Goal: Transaction & Acquisition: Purchase product/service

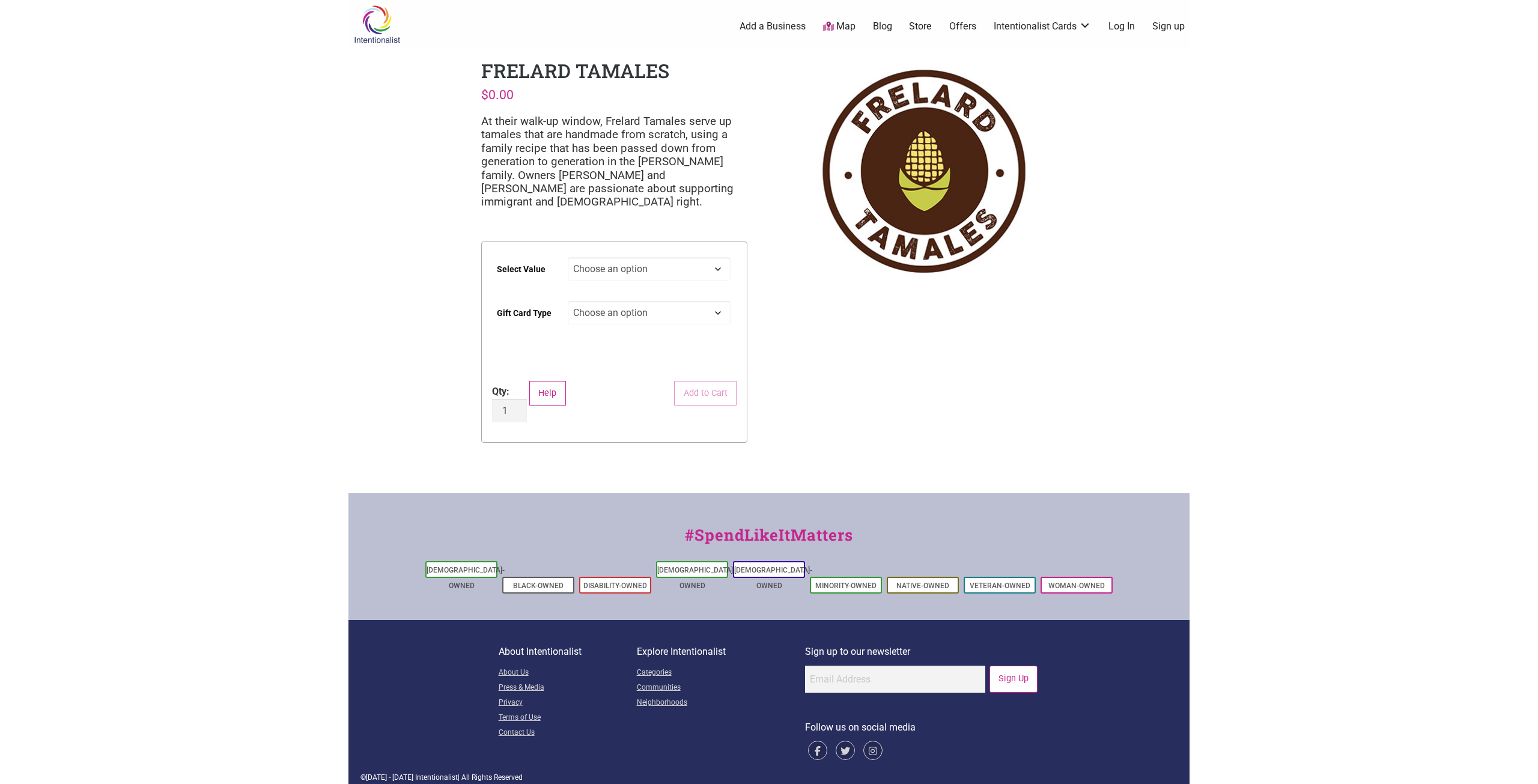
click at [704, 265] on select "Choose an option $25 $50 $100 $200 $500" at bounding box center [650, 269] width 163 height 24
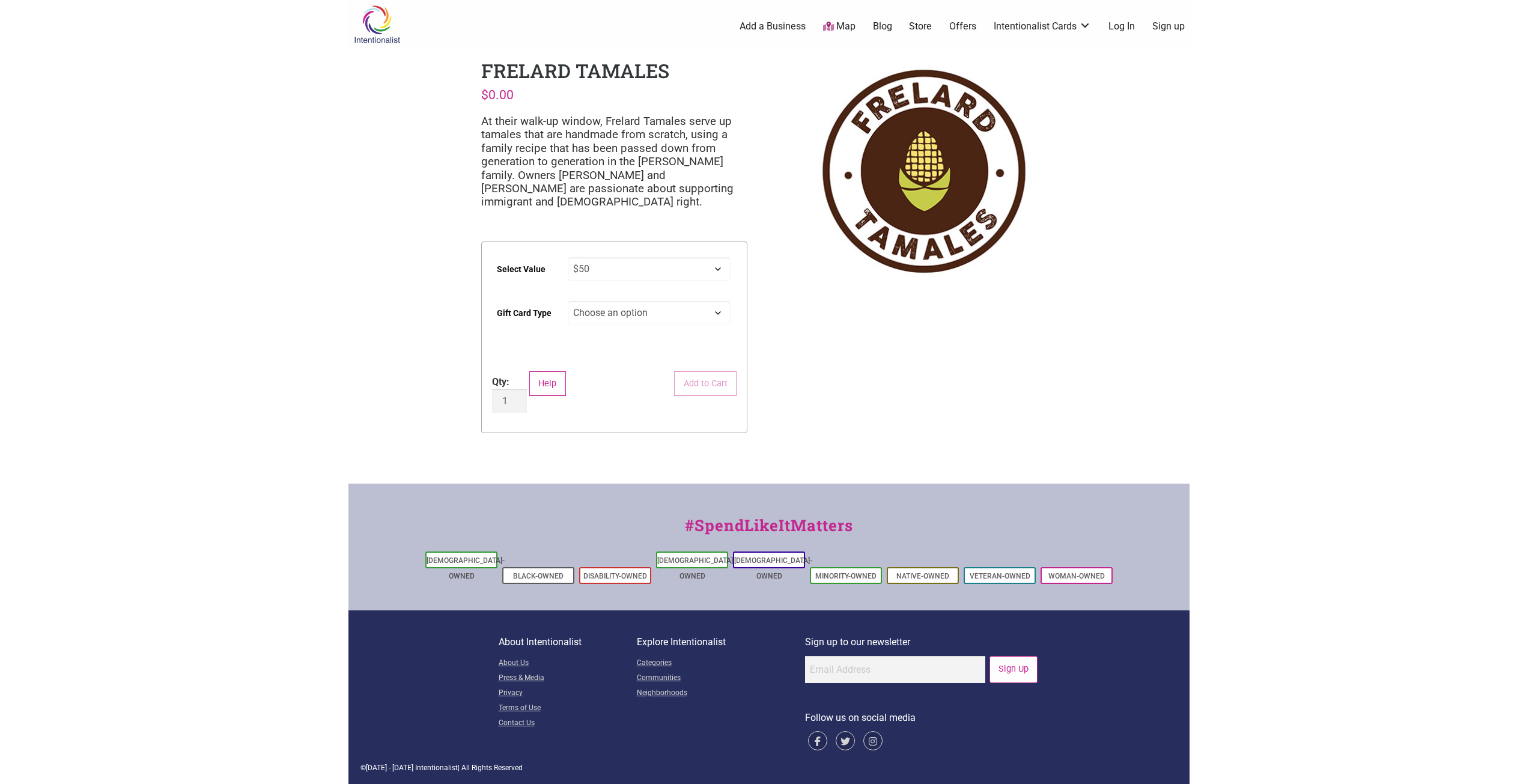
click at [568, 257] on select "Choose an option $25 $50 $100 $200 $500" at bounding box center [650, 269] width 163 height 24
select select "$50"
click at [683, 308] on select "Choose an option Physical" at bounding box center [650, 313] width 163 height 24
select select "Physical"
click at [568, 301] on select "Choose an option Physical" at bounding box center [650, 313] width 163 height 24
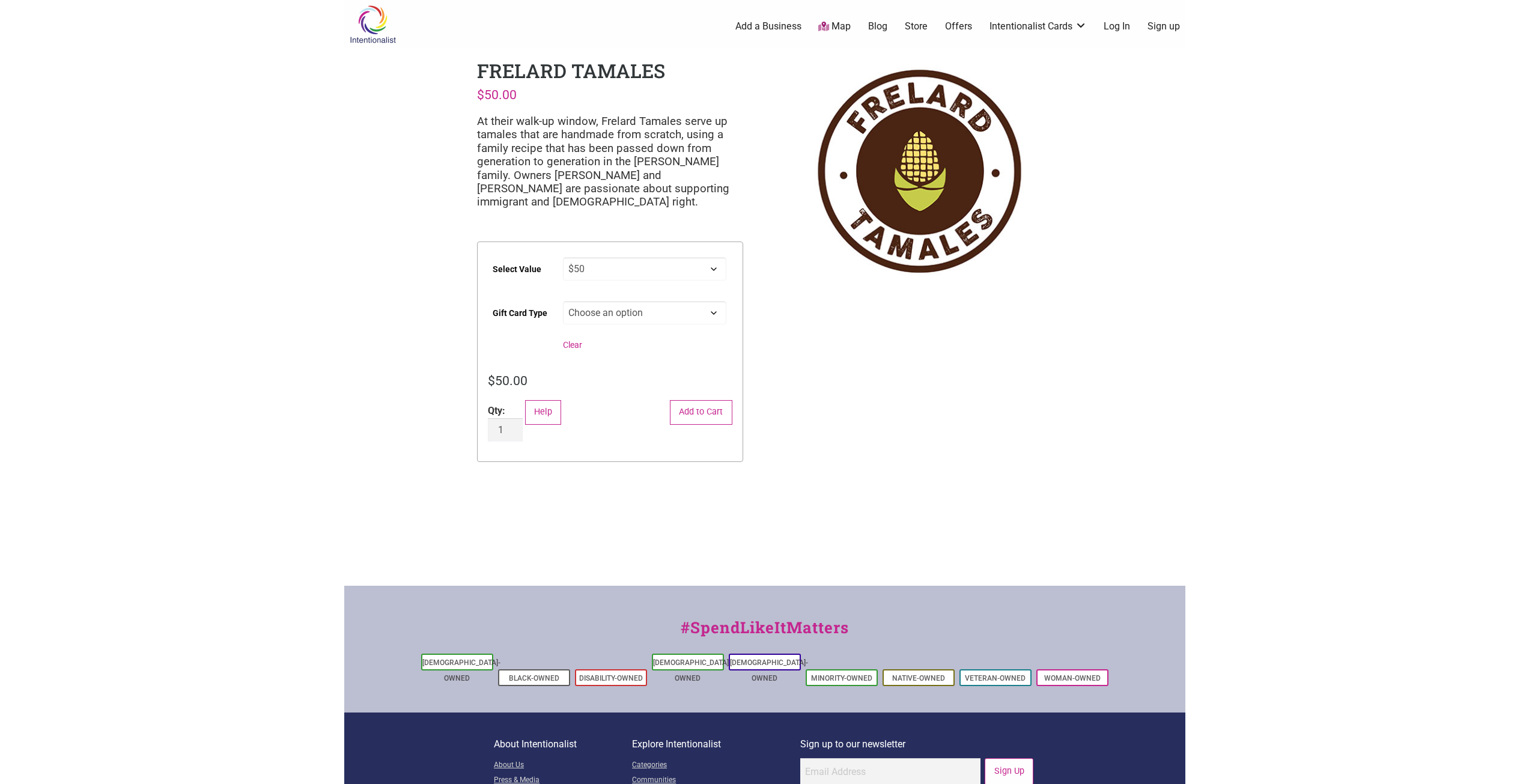
click at [706, 312] on select "Choose an option Physical" at bounding box center [644, 313] width 163 height 24
click at [715, 269] on select "Choose an option $25 $50 $100 $200 $500" at bounding box center [644, 269] width 163 height 24
click at [566, 257] on select "Choose an option $25 $50 $100 $200 $500" at bounding box center [644, 269] width 163 height 24
select select "$100"
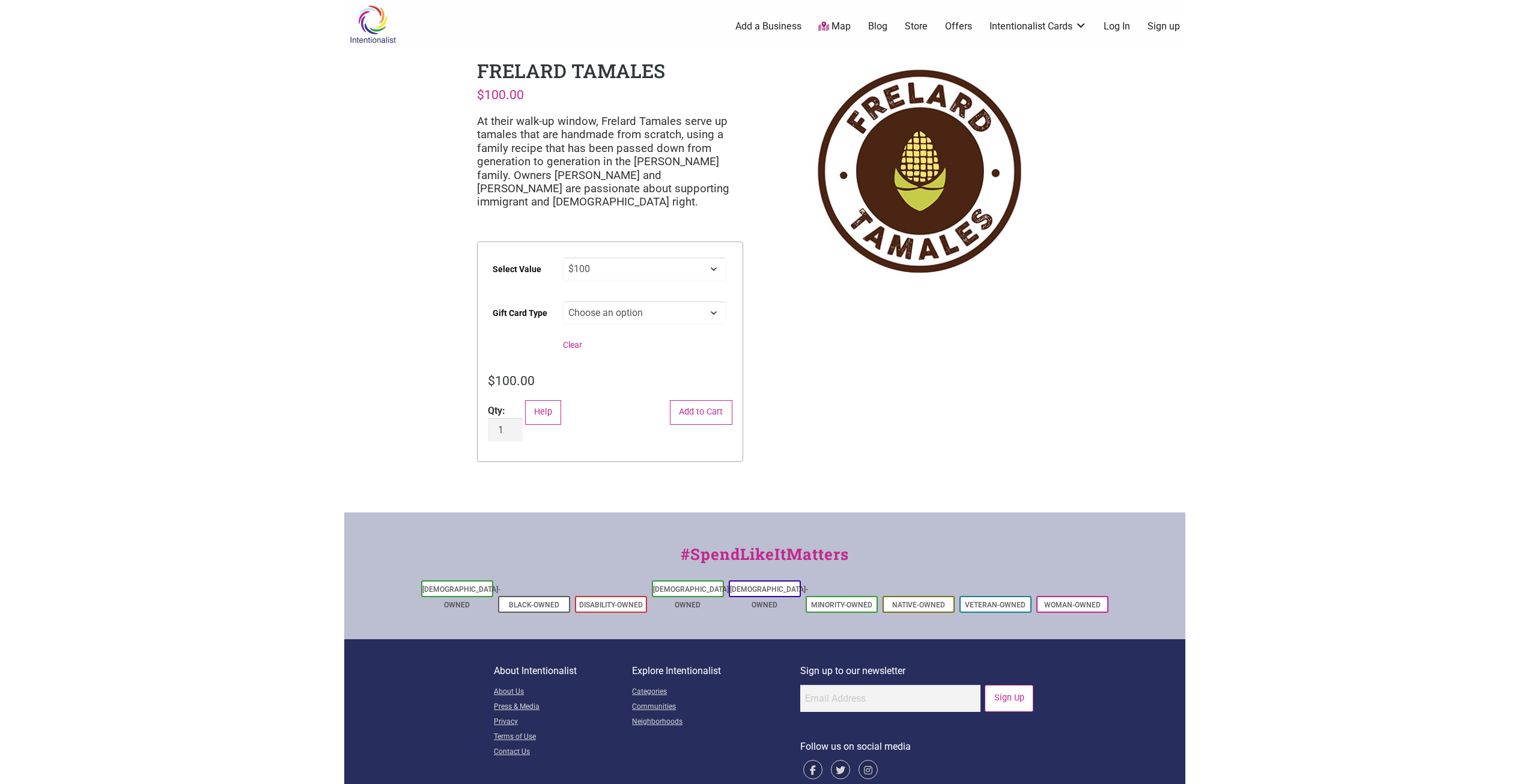
click at [703, 311] on select "Choose an option Physical" at bounding box center [644, 313] width 163 height 24
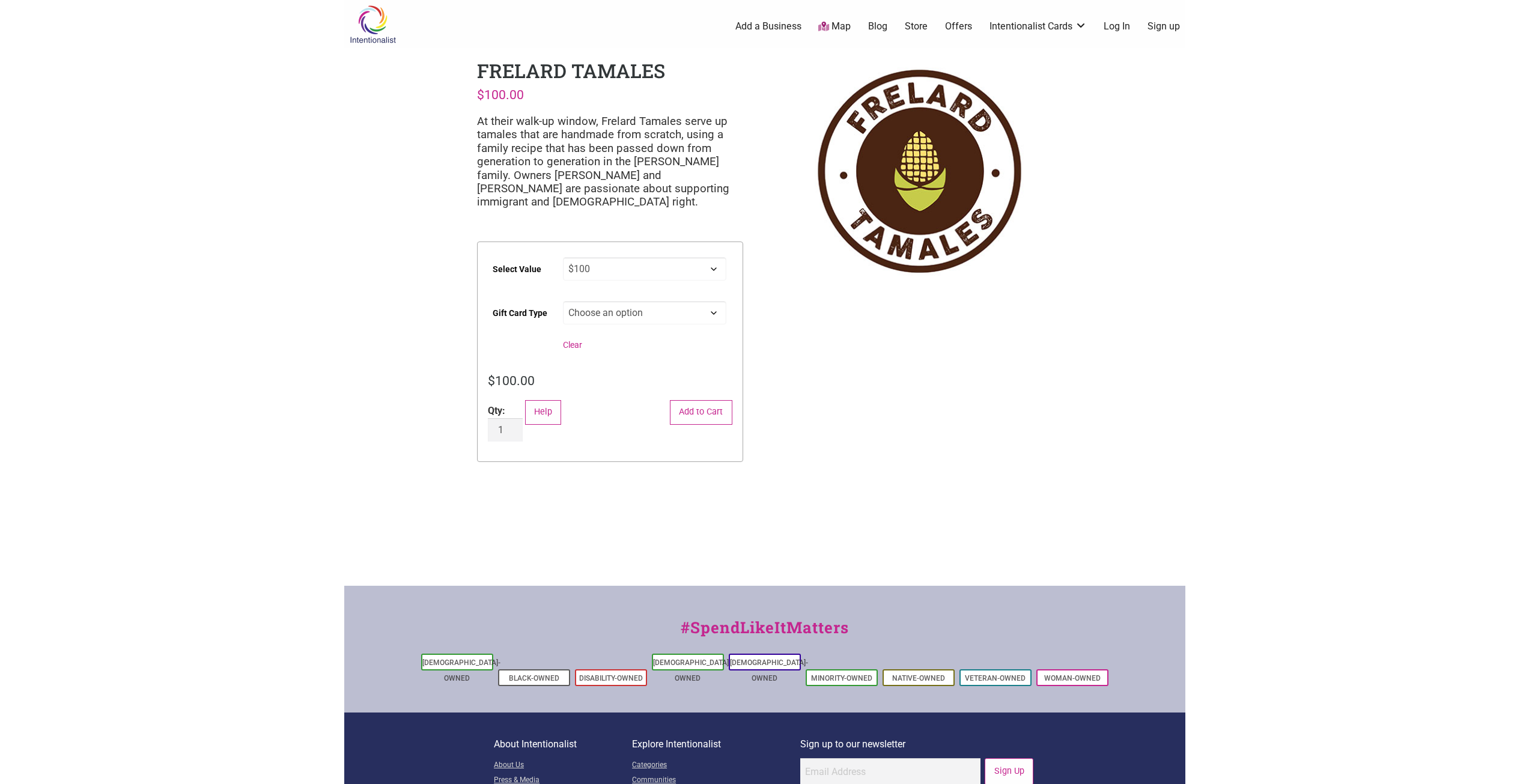
select select
click at [566, 301] on select "Choose an option Physical" at bounding box center [644, 313] width 163 height 24
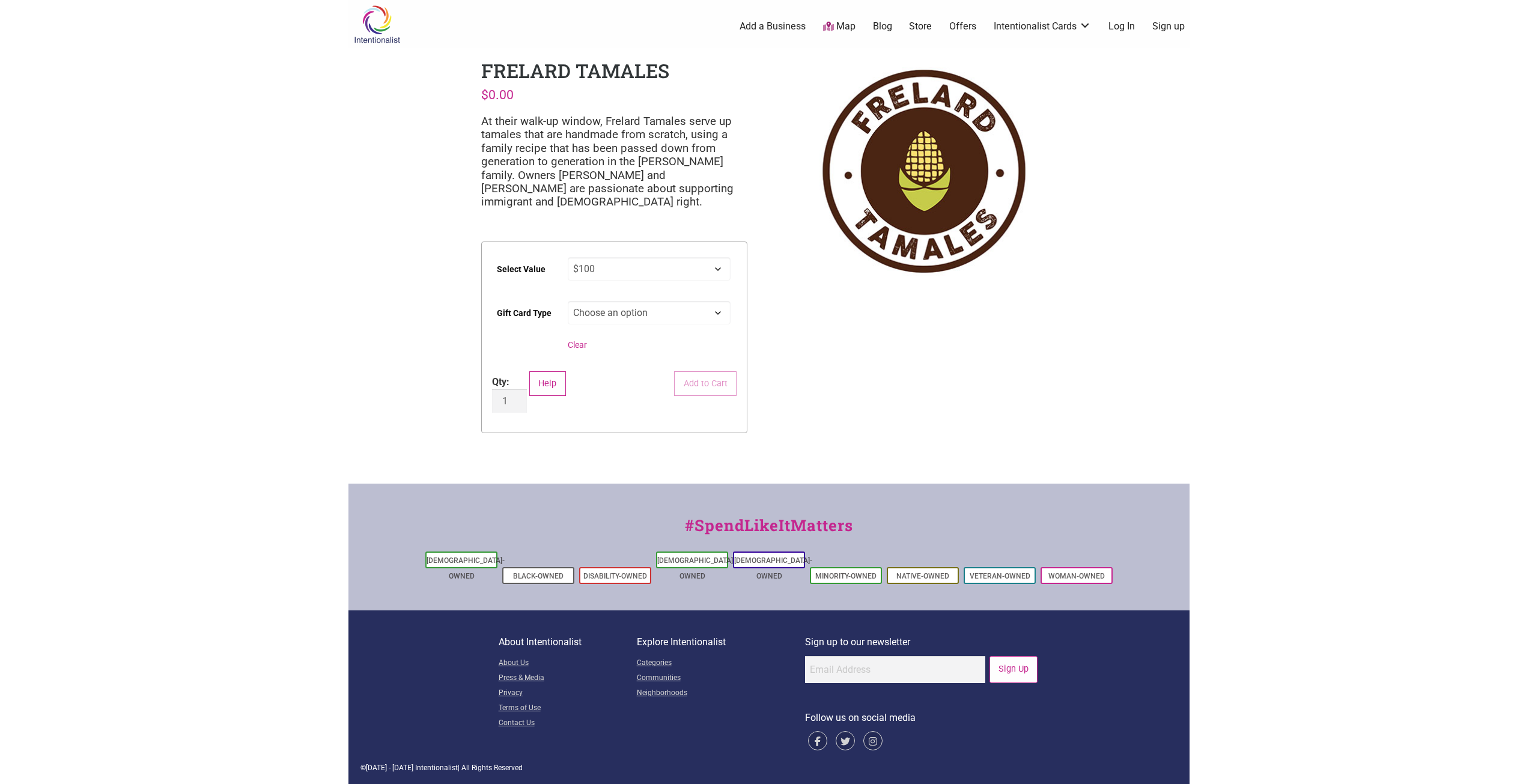
click at [825, 333] on div "Intentionalist Spend like it matters 0 Add a Business Map Blog Store Offers Int…" at bounding box center [769, 393] width 842 height 786
click at [689, 262] on select "Choose an option $25 $50 $100 $200 $500" at bounding box center [650, 269] width 163 height 24
click at [568, 257] on select "Choose an option $25 $50 $100 $200 $500" at bounding box center [650, 269] width 163 height 24
select select "$50"
click at [667, 310] on select "Choose an option Physical" at bounding box center [650, 313] width 163 height 24
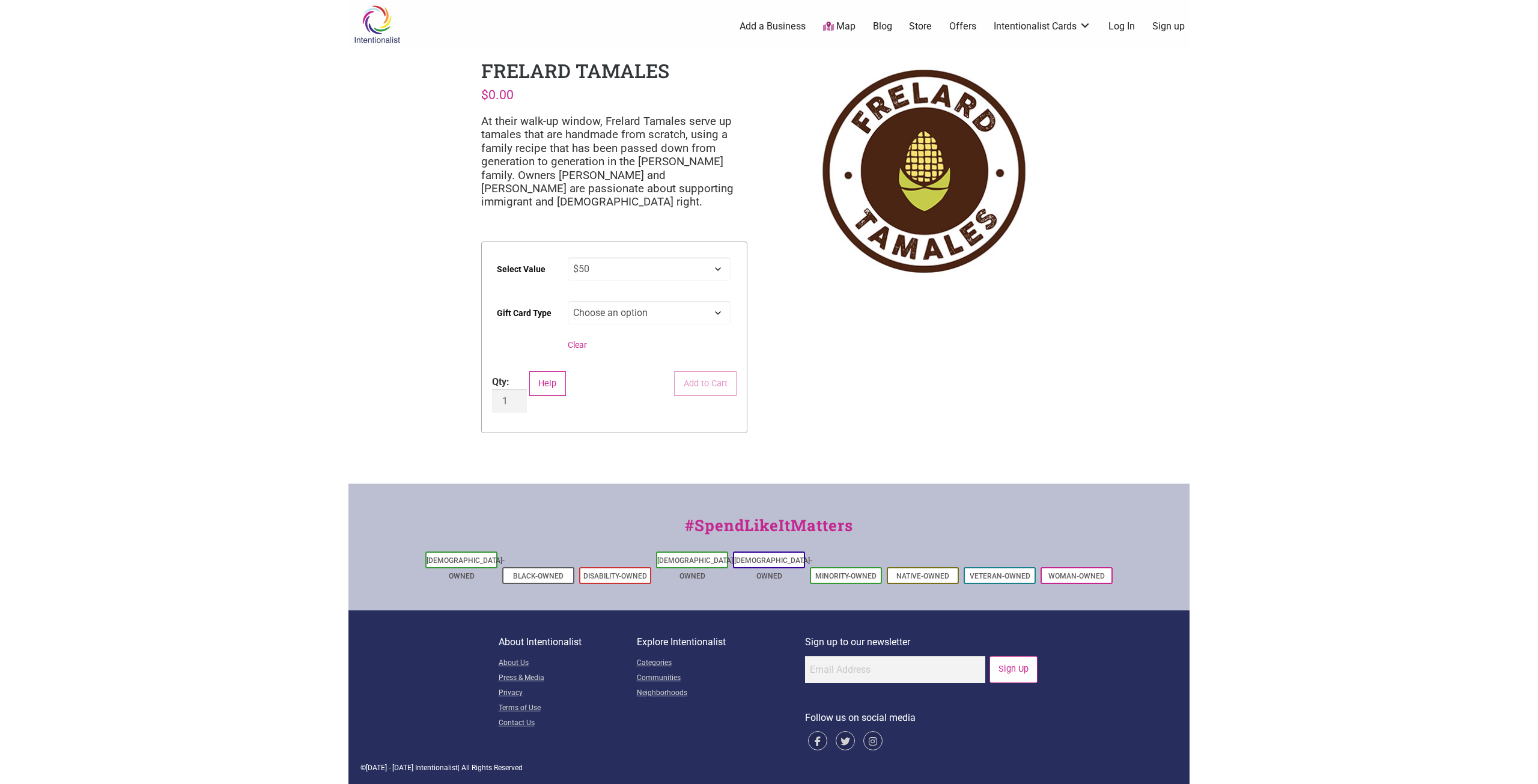
select select "Physical"
click at [568, 301] on select "Choose an option Physical" at bounding box center [650, 313] width 163 height 24
select select "$50"
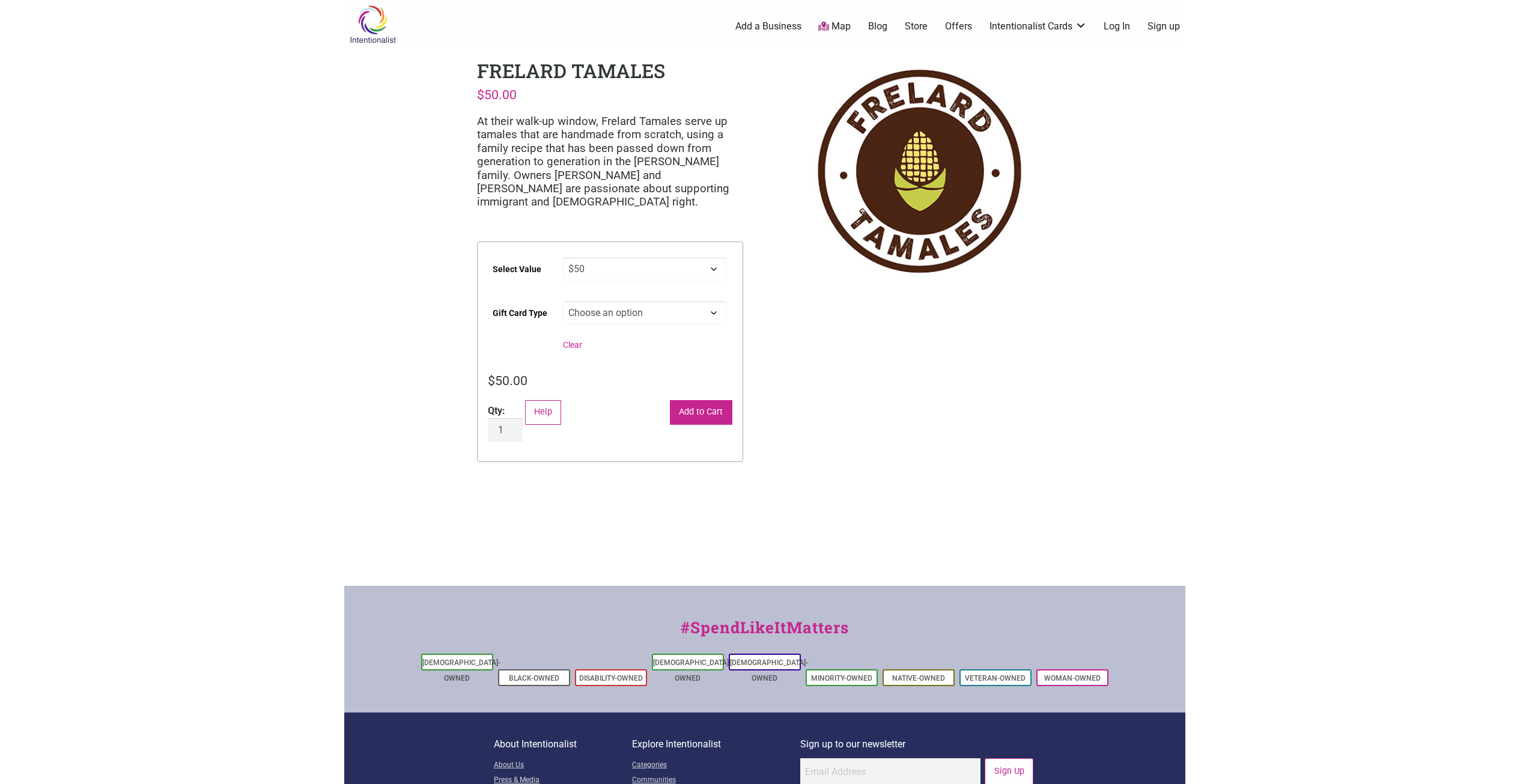
click at [708, 410] on button "Add to Cart" at bounding box center [700, 412] width 63 height 25
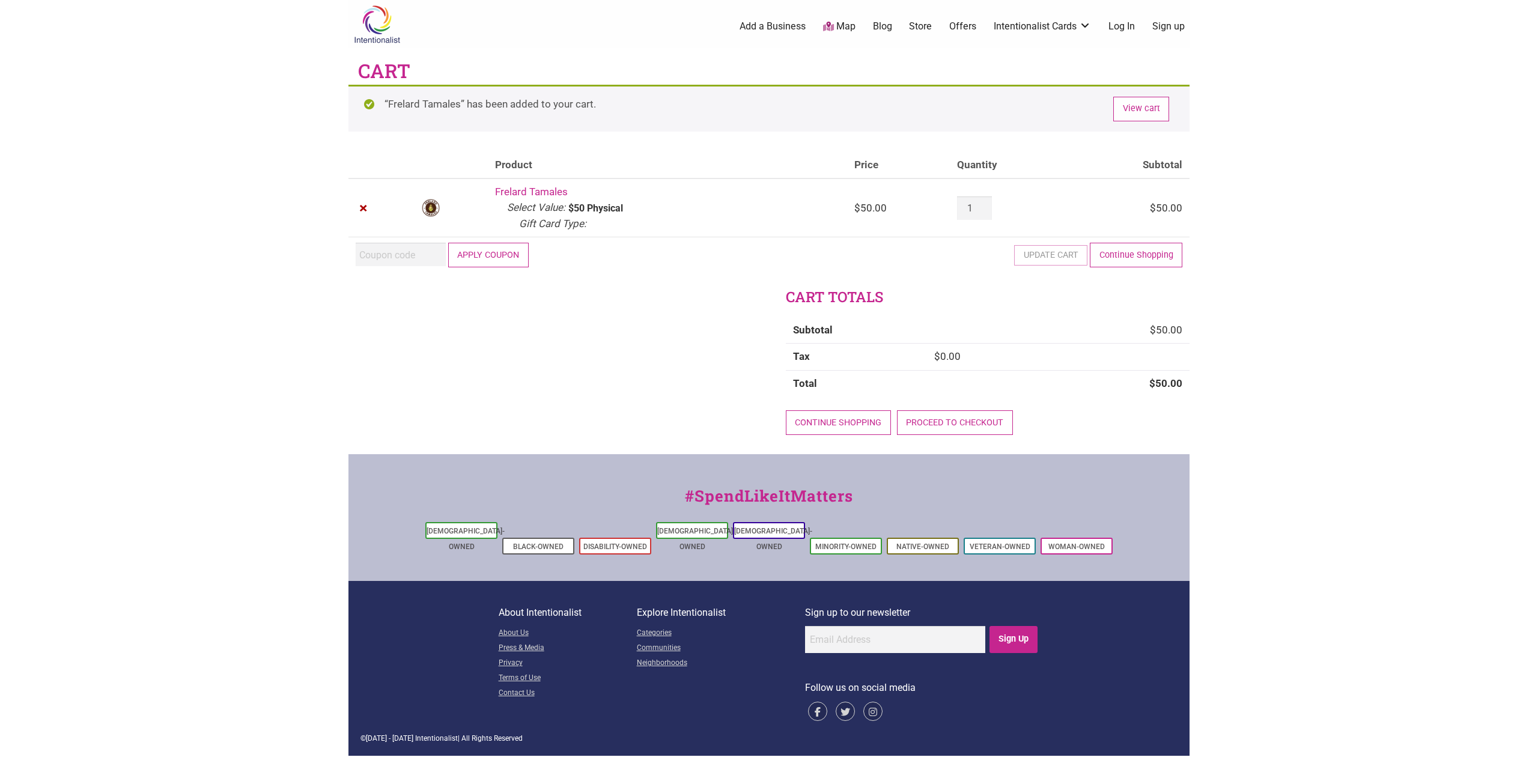
click at [494, 254] on button "Apply coupon" at bounding box center [489, 254] width 81 height 25
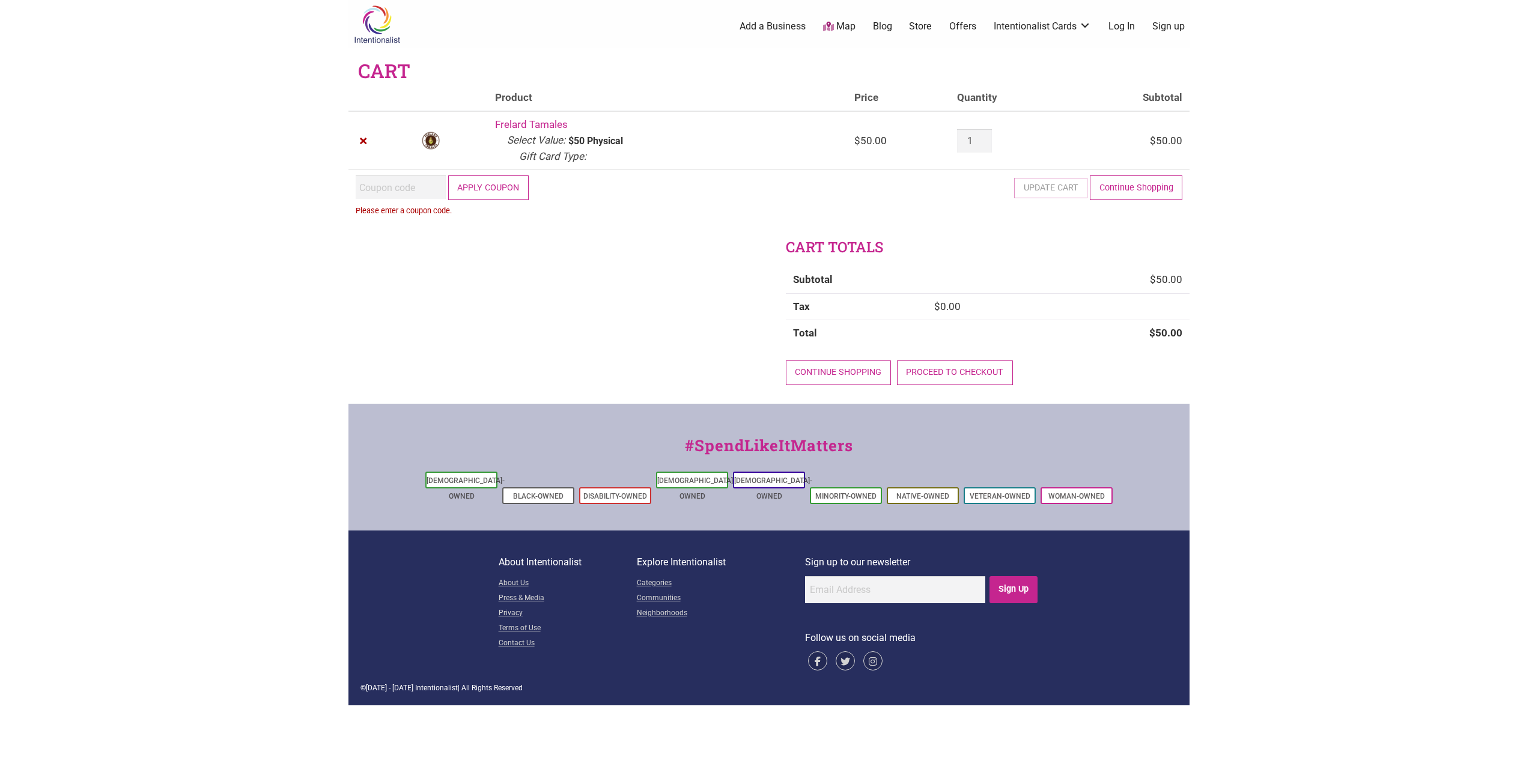
click at [399, 183] on input "Coupon:" at bounding box center [401, 187] width 90 height 24
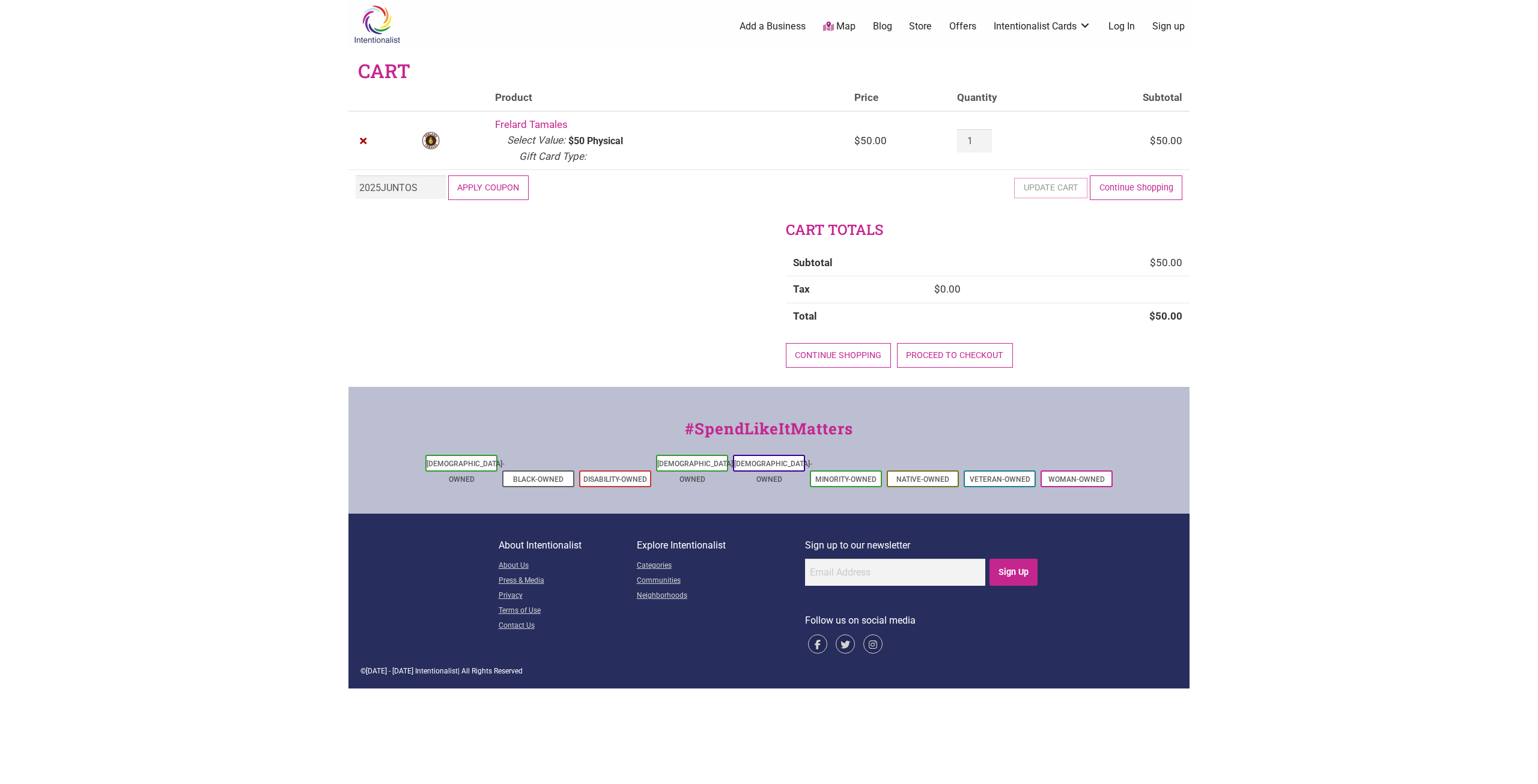
type input "2025JUNTOS"
click at [501, 188] on button "Apply coupon" at bounding box center [489, 187] width 81 height 25
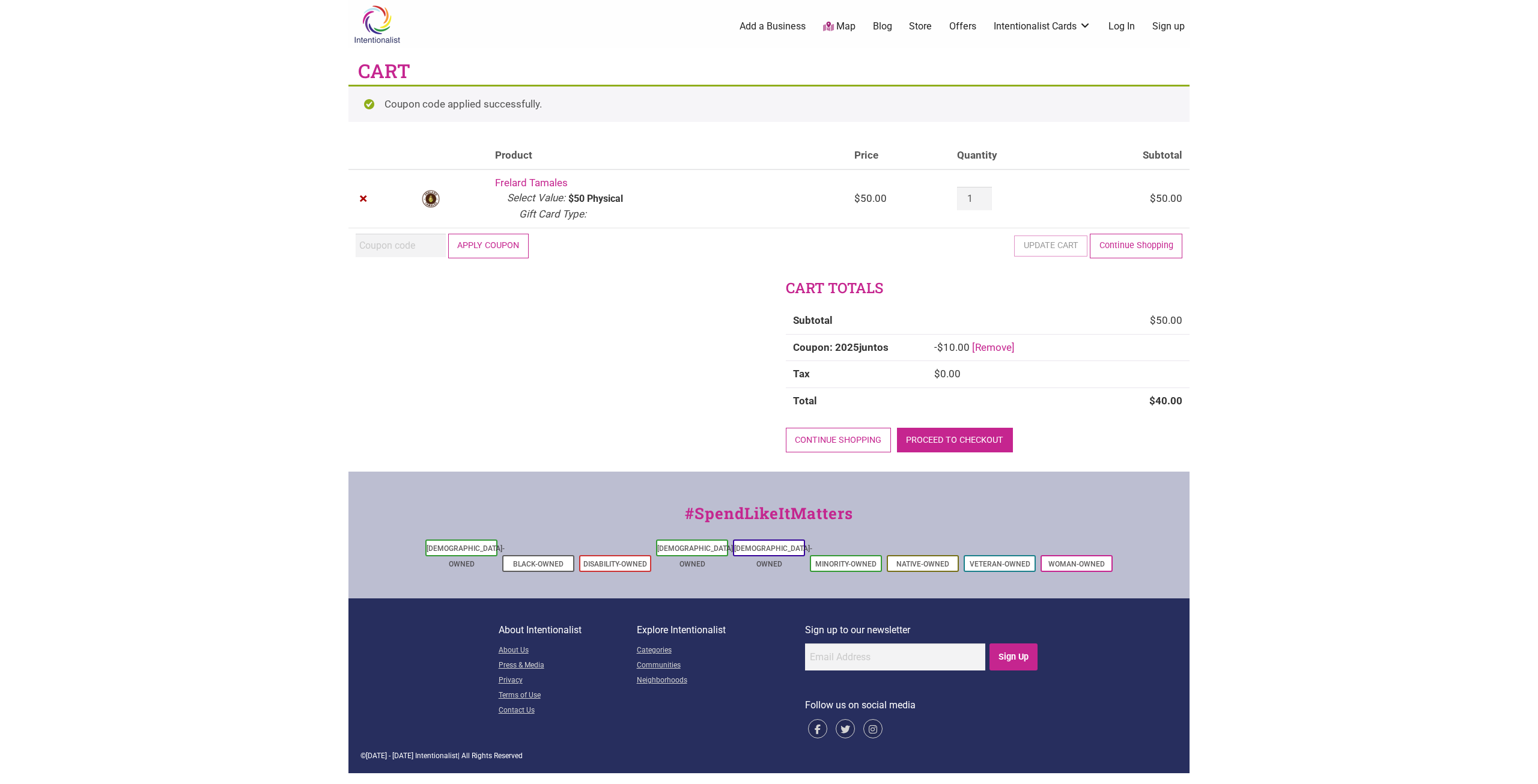
click at [964, 436] on link "Proceed to checkout" at bounding box center [955, 440] width 116 height 25
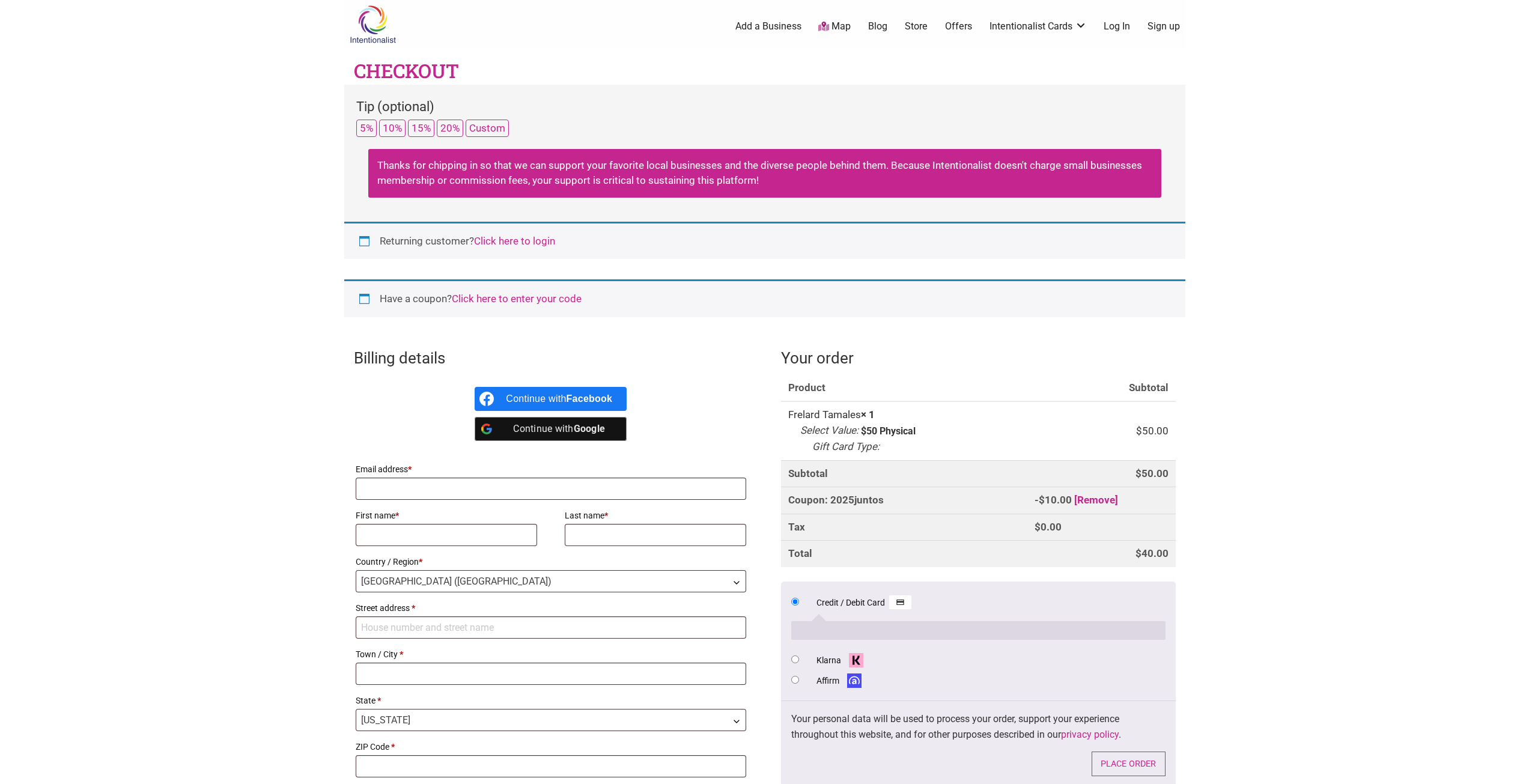
select select "WA"
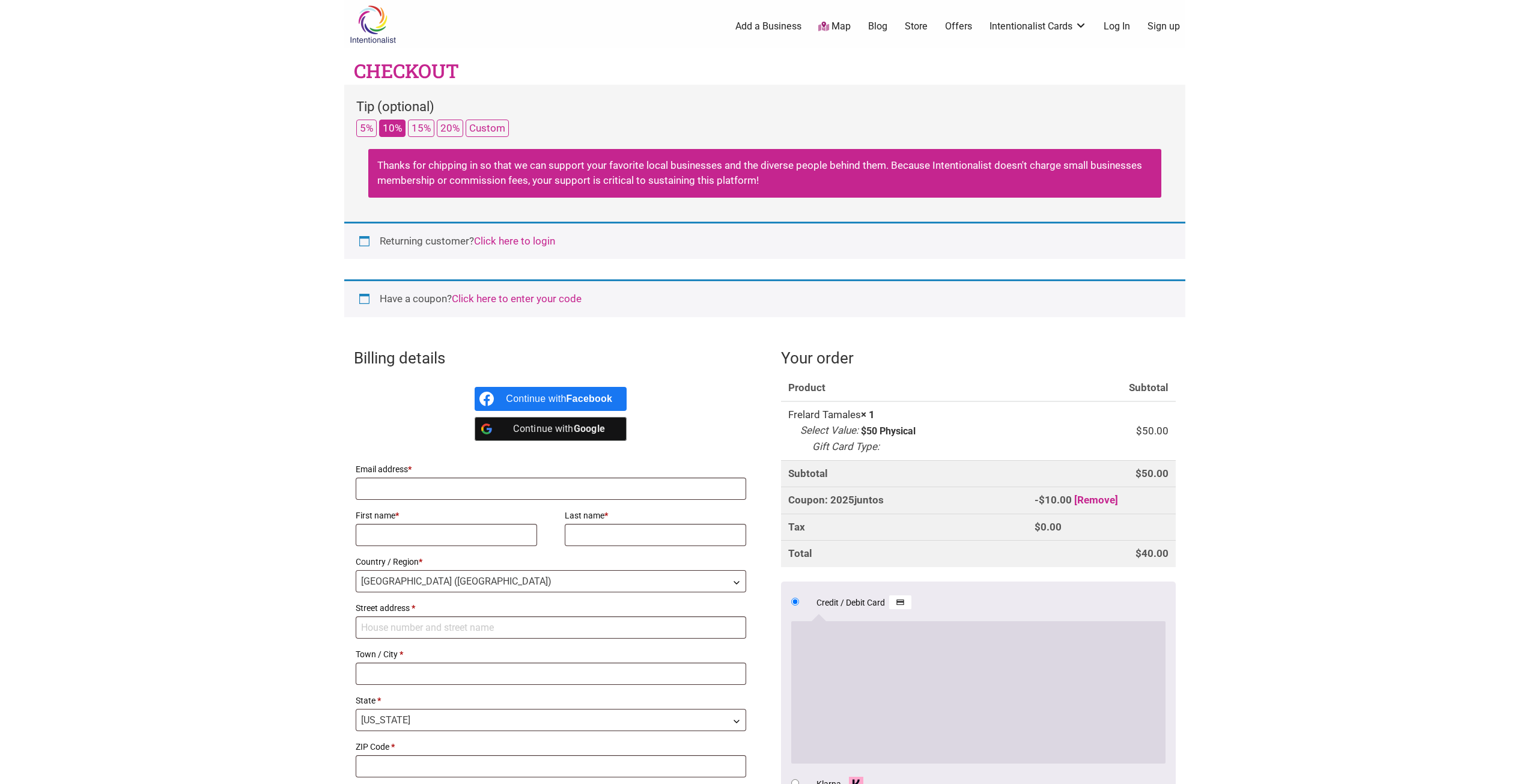
click at [393, 124] on button "10%" at bounding box center [391, 128] width 26 height 17
